Goal: Contribute content

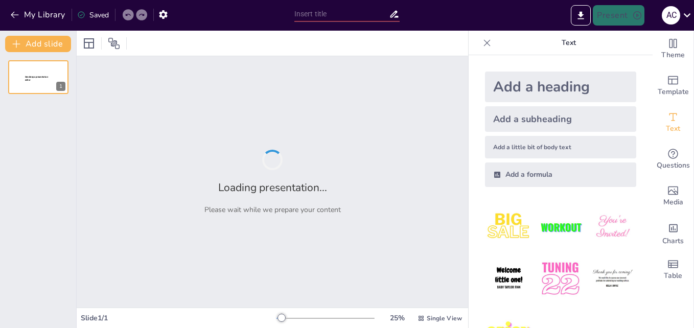
type input "New Sendsteps"
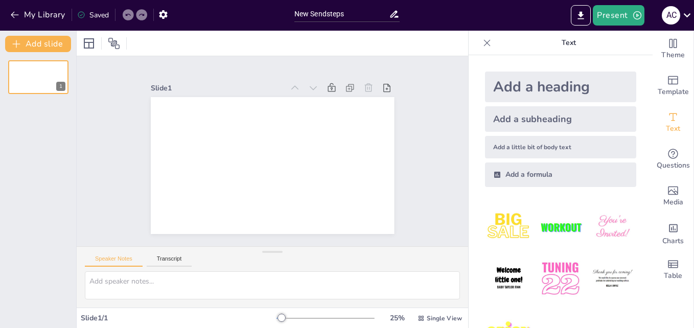
click at [494, 178] on icon at bounding box center [497, 175] width 6 height 6
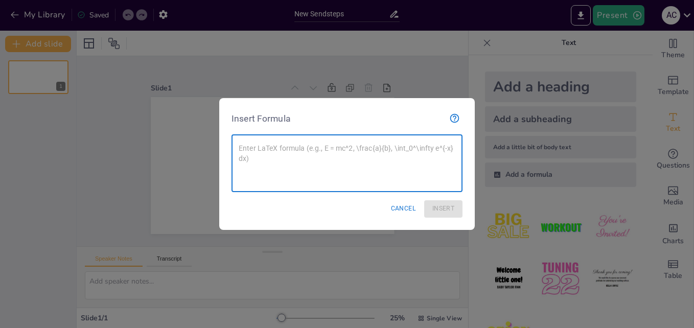
click at [398, 164] on textarea at bounding box center [347, 163] width 217 height 41
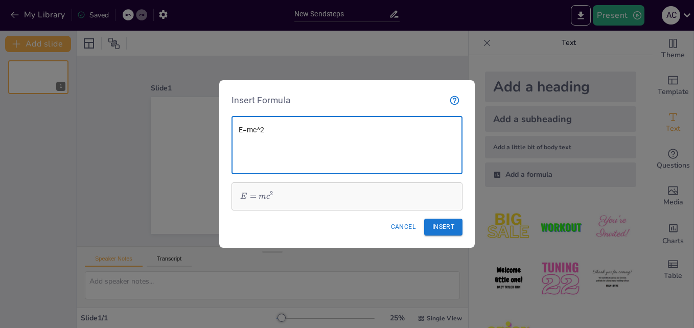
type textarea "E=mc^2"
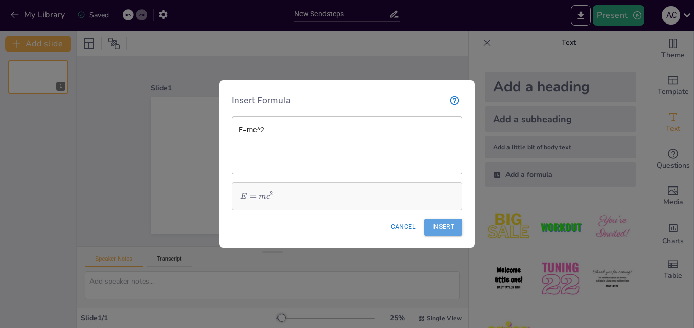
click at [439, 227] on button "Insert" at bounding box center [443, 227] width 38 height 17
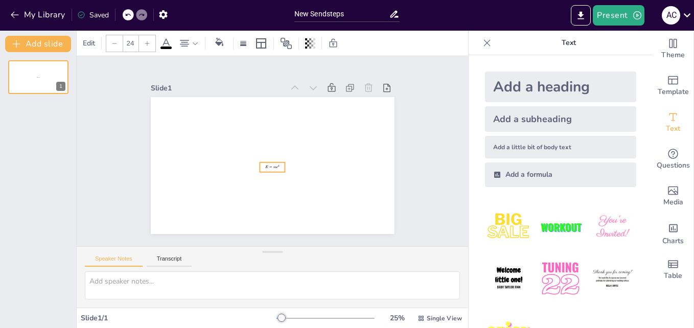
click at [264, 178] on div "E = m c 2 0 °" at bounding box center [259, 145] width 224 height 278
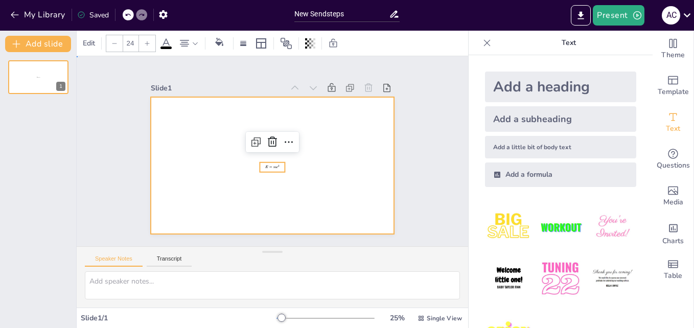
click at [298, 170] on div at bounding box center [261, 142] width 265 height 272
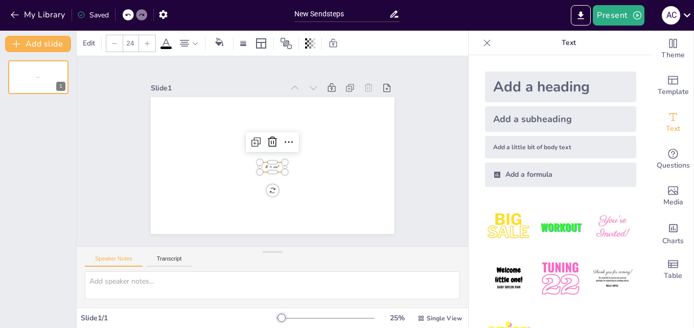
click at [286, 144] on span "2" at bounding box center [287, 144] width 3 height 2
click at [266, 142] on icon at bounding box center [270, 142] width 12 height 12
